Goal: Book appointment/travel/reservation

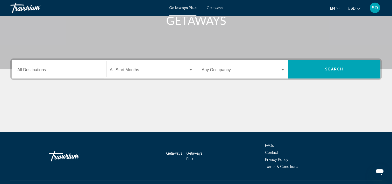
scroll to position [98, 0]
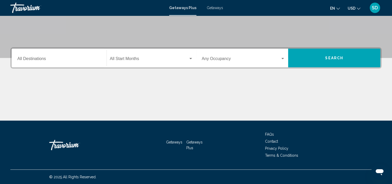
click at [218, 8] on span "Getaways" at bounding box center [215, 8] width 16 height 4
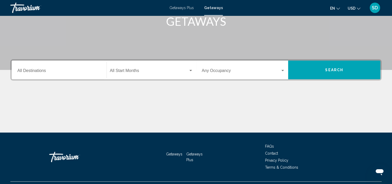
scroll to position [98, 0]
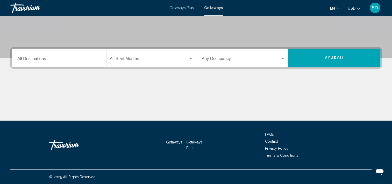
click at [64, 63] on div "Destination All Destinations" at bounding box center [58, 58] width 83 height 16
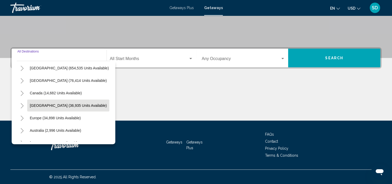
scroll to position [16, 0]
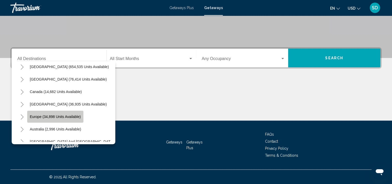
click at [56, 115] on span "Europe (34,898 units available)" at bounding box center [55, 116] width 51 height 4
type input "**********"
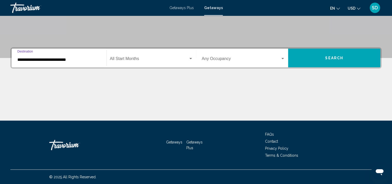
click at [189, 58] on div "Search widget" at bounding box center [190, 59] width 5 height 4
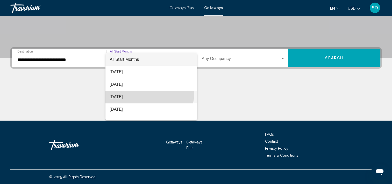
click at [145, 93] on span "[DATE]" at bounding box center [151, 96] width 83 height 12
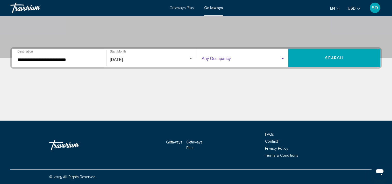
click at [271, 58] on span "Search widget" at bounding box center [241, 59] width 79 height 5
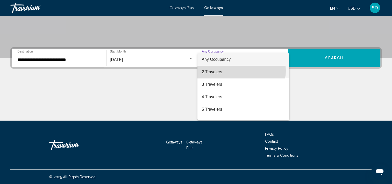
click at [241, 71] on span "2 Travelers" at bounding box center [243, 72] width 83 height 12
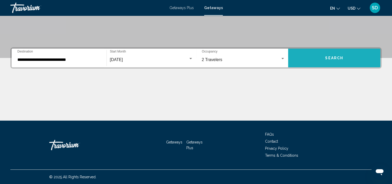
click at [321, 54] on button "Search" at bounding box center [334, 57] width 92 height 19
